Goal: Transaction & Acquisition: Obtain resource

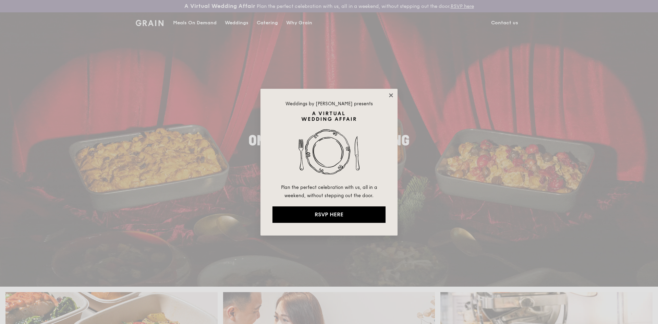
click at [391, 93] on icon at bounding box center [391, 95] width 6 height 6
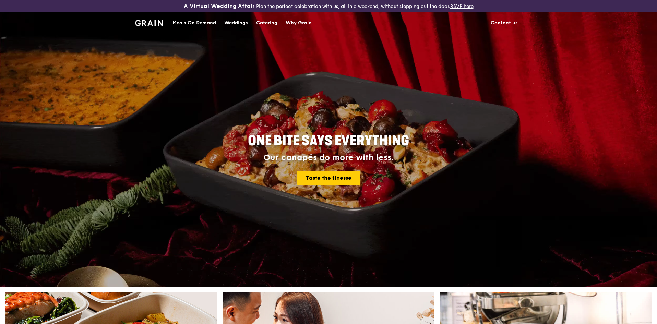
click at [273, 22] on div "Catering" at bounding box center [266, 23] width 21 height 21
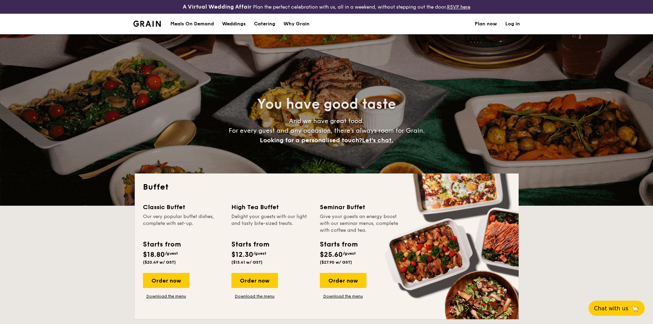
select select
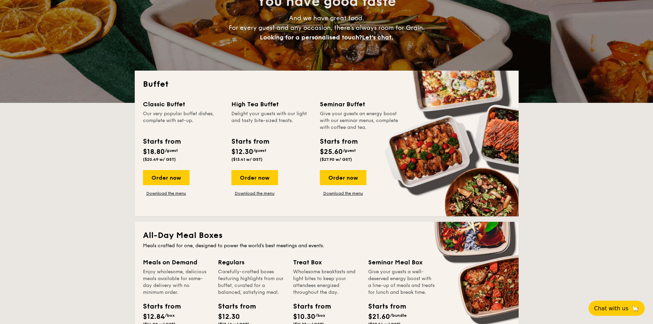
scroll to position [137, 0]
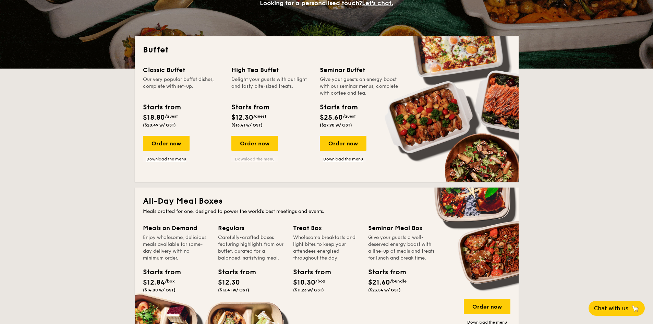
click at [258, 160] on link "Download the menu" at bounding box center [254, 158] width 47 height 5
